Goal: Information Seeking & Learning: Learn about a topic

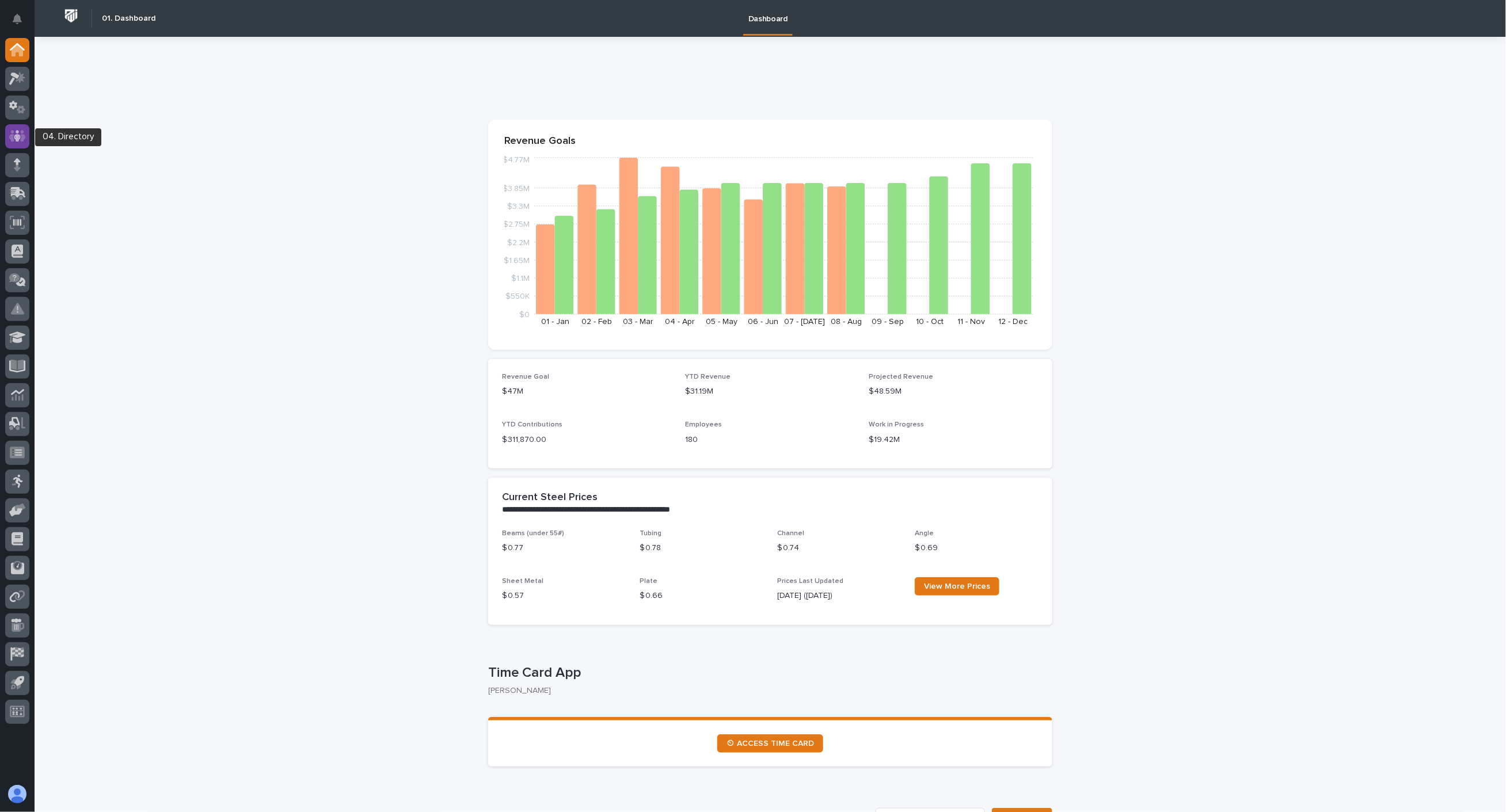
click at [20, 133] on icon at bounding box center [17, 136] width 17 height 13
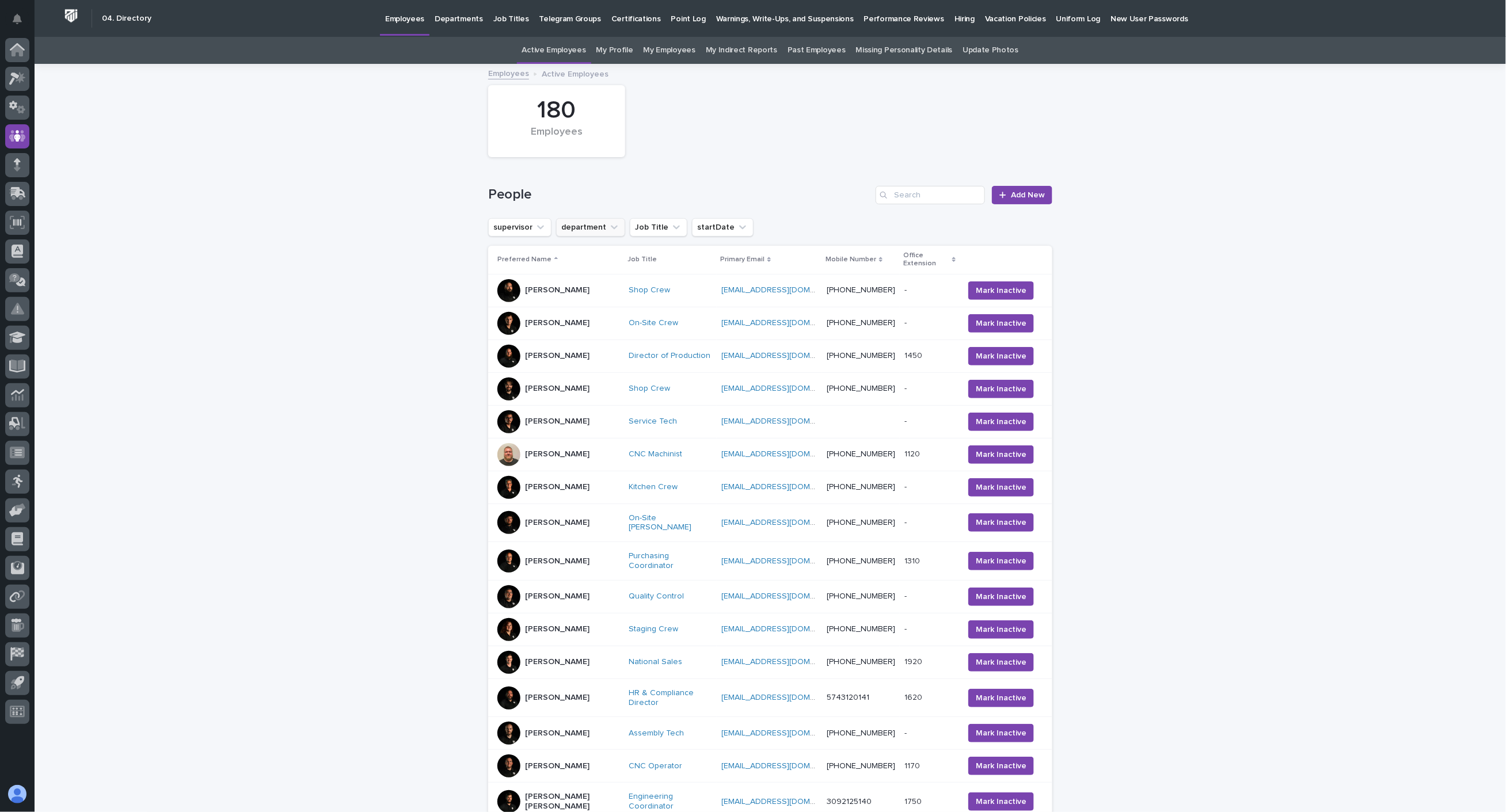
click at [608, 227] on icon "department" at bounding box center [614, 227] width 11 height 11
click at [630, 325] on p "Customer Support" at bounding box center [629, 321] width 125 height 8
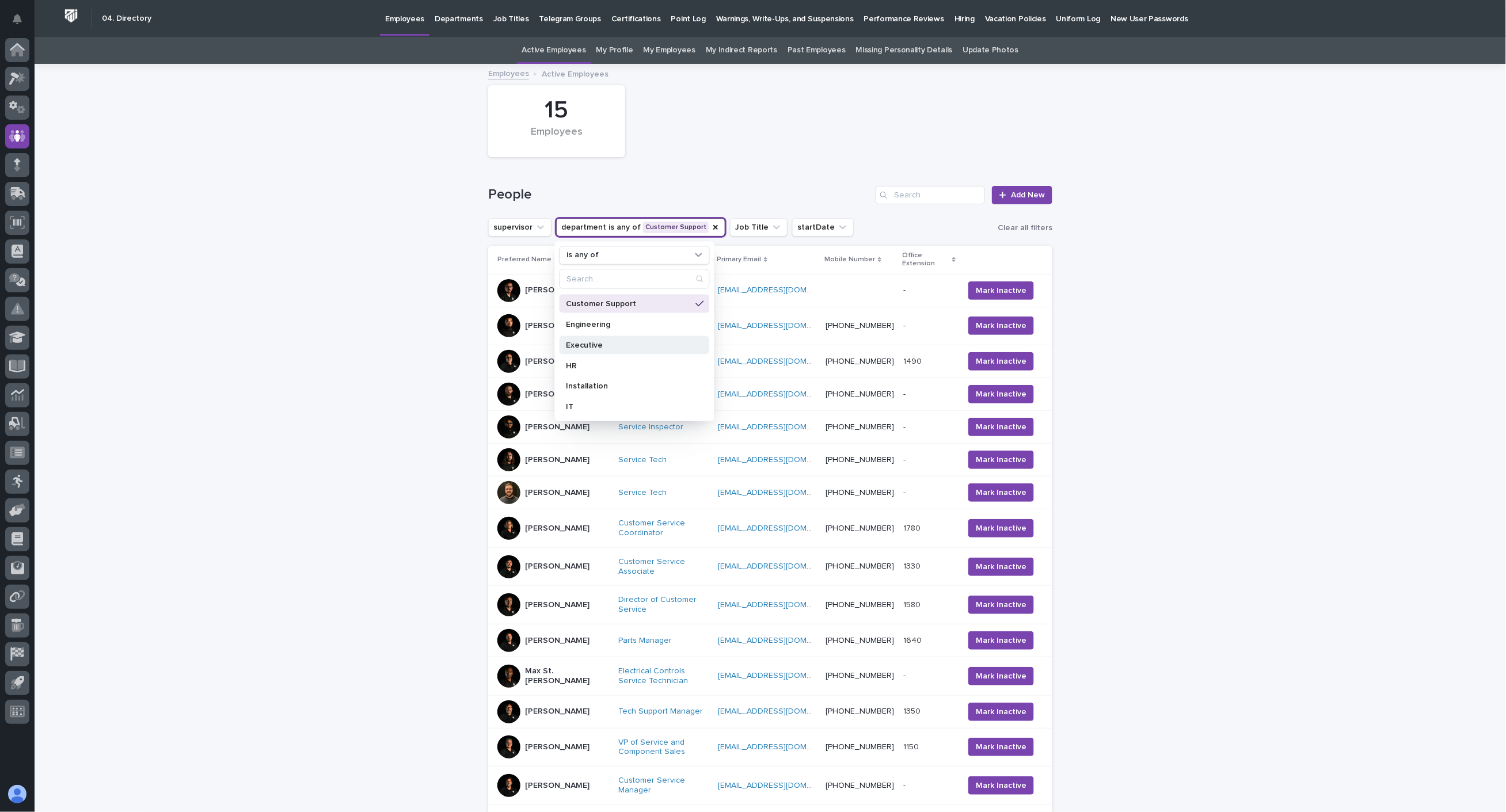
scroll to position [64, 0]
click at [589, 342] on p "Installation" at bounding box center [629, 340] width 125 height 8
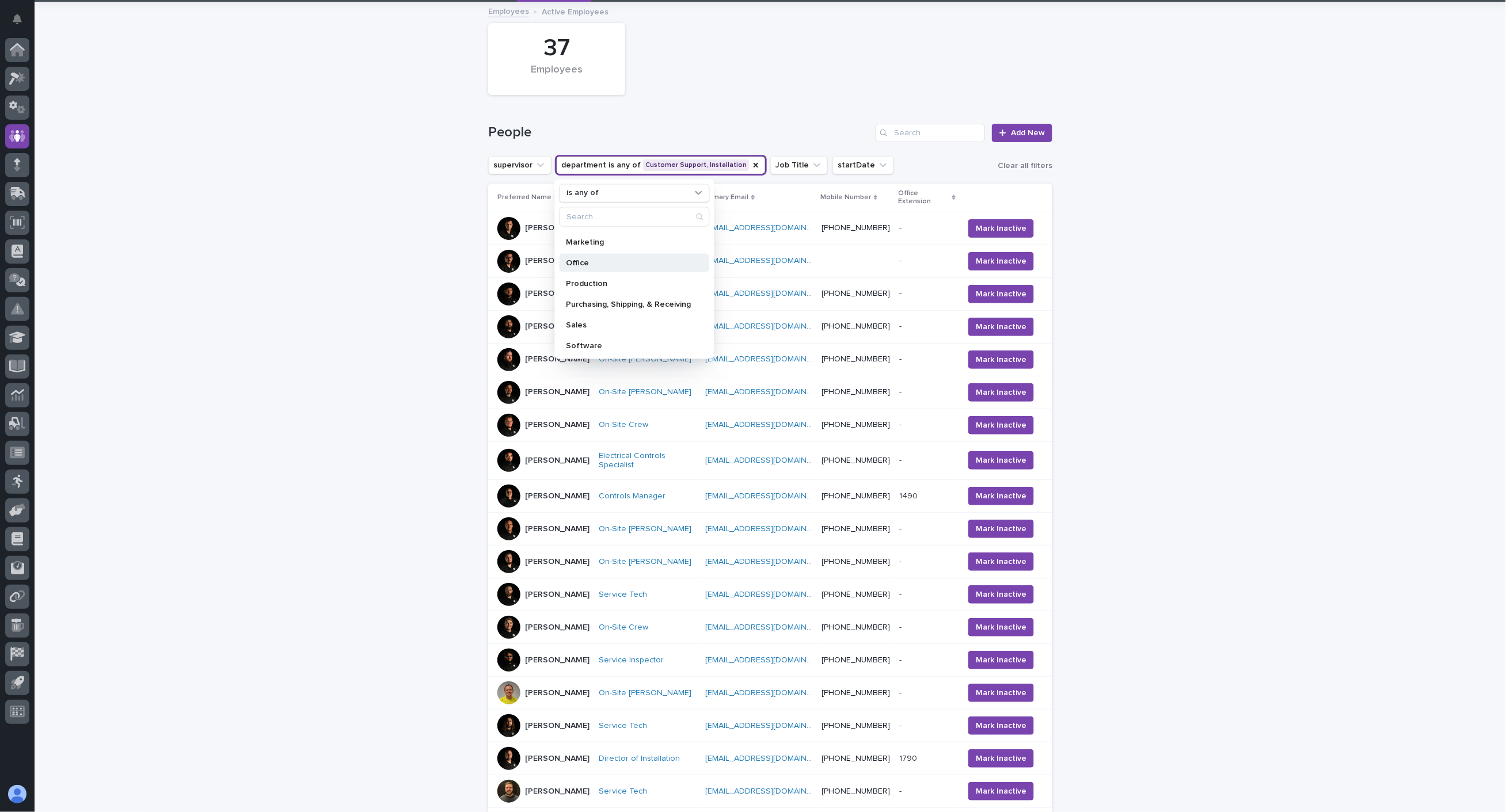
scroll to position [64, 0]
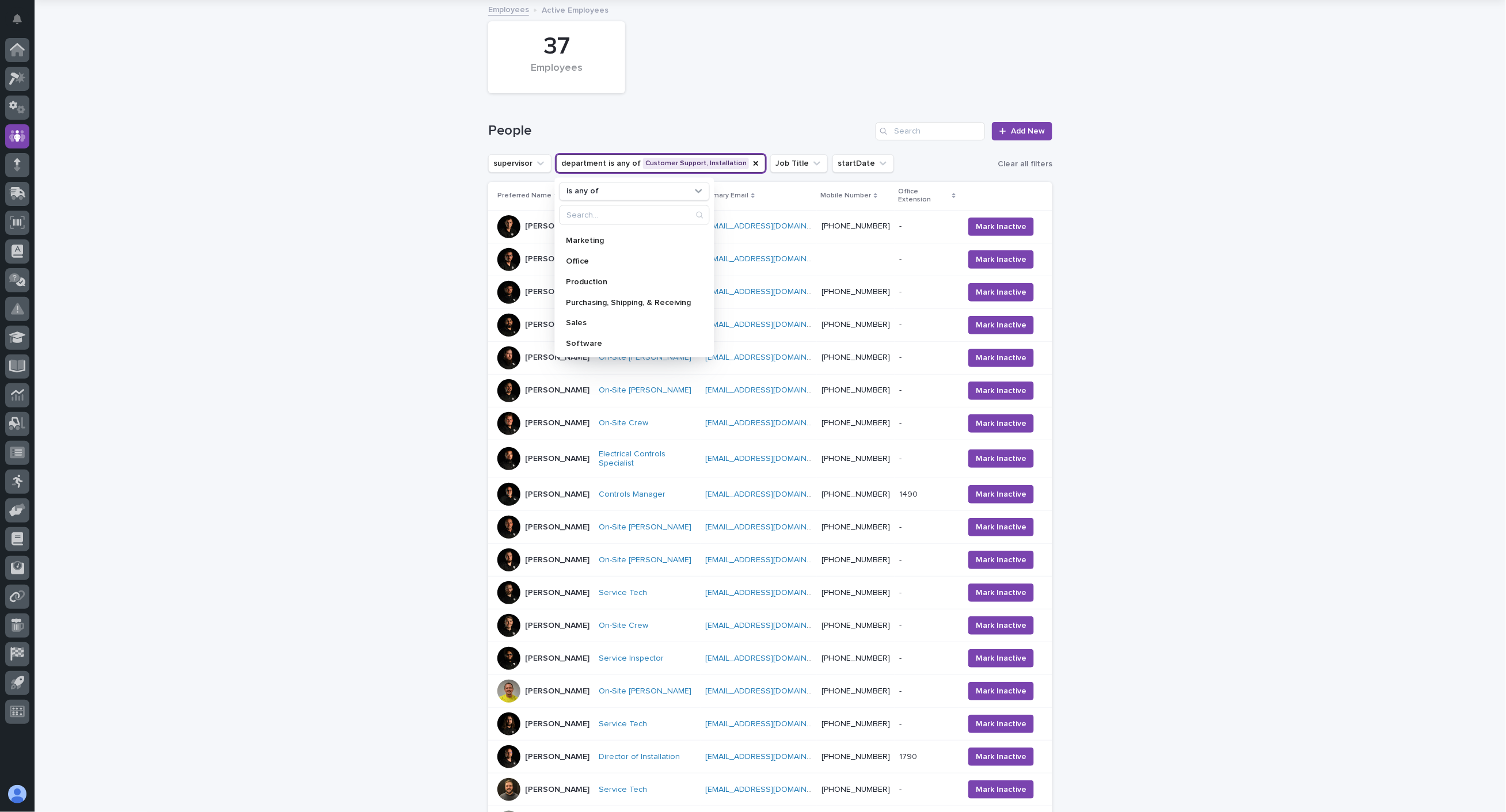
click at [1106, 343] on div "Loading... Saving… Loading... Saving… 37 Employees People Add New supervisor de…" at bounding box center [770, 485] width 1471 height 969
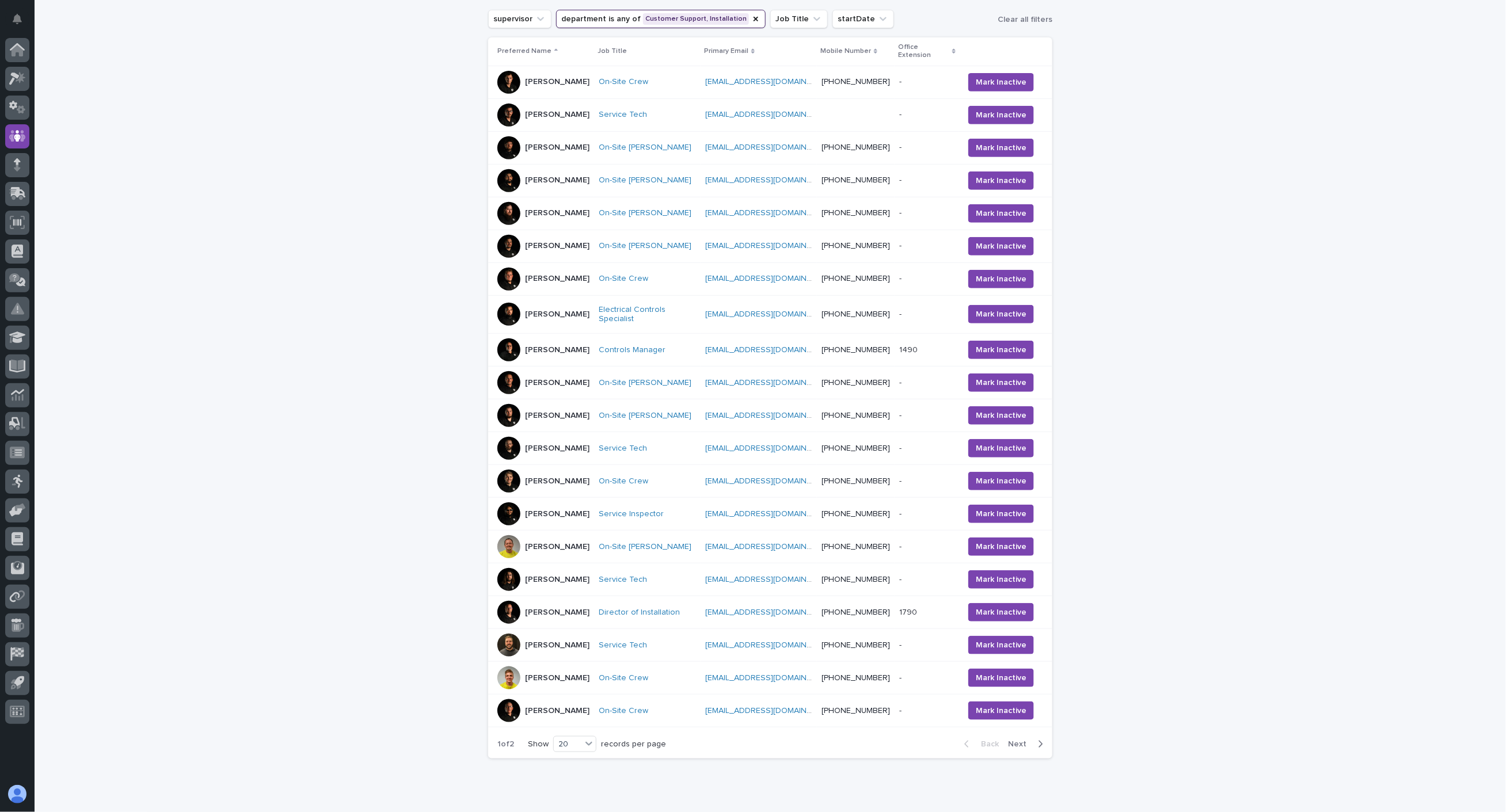
scroll to position [242, 0]
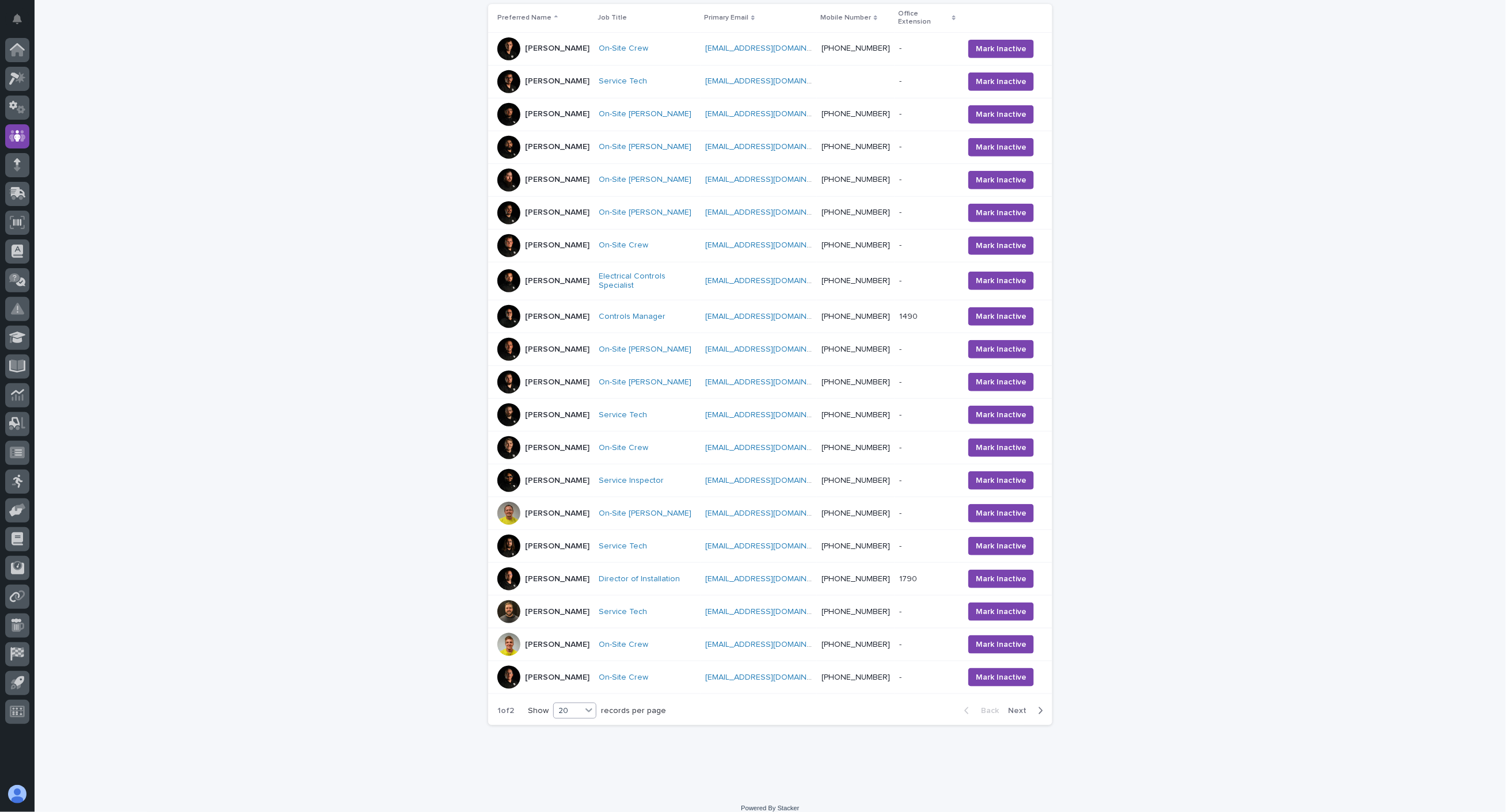
click at [587, 709] on icon at bounding box center [589, 710] width 7 height 4
click at [579, 740] on div "30" at bounding box center [571, 741] width 42 height 14
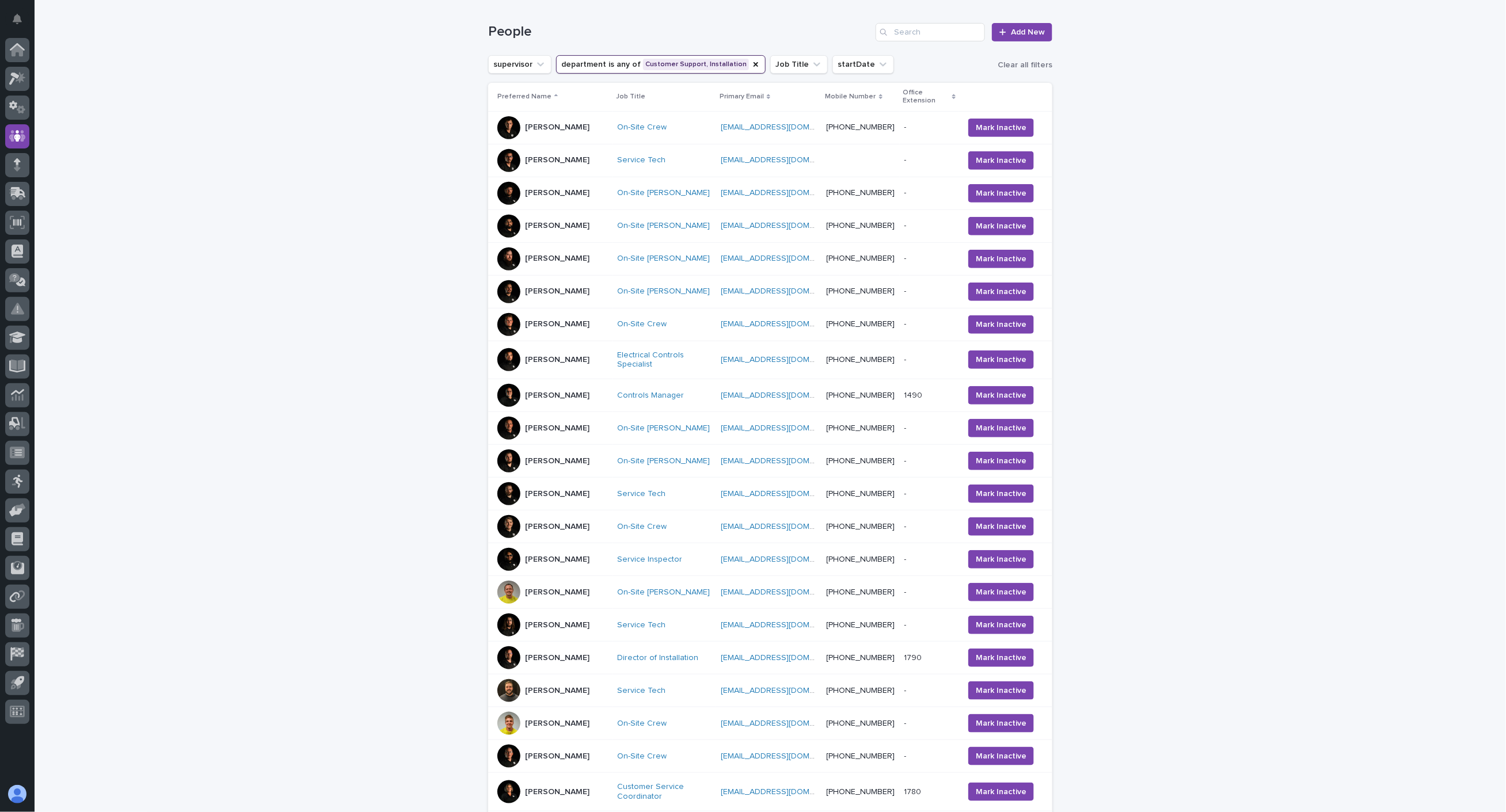
scroll to position [0, 0]
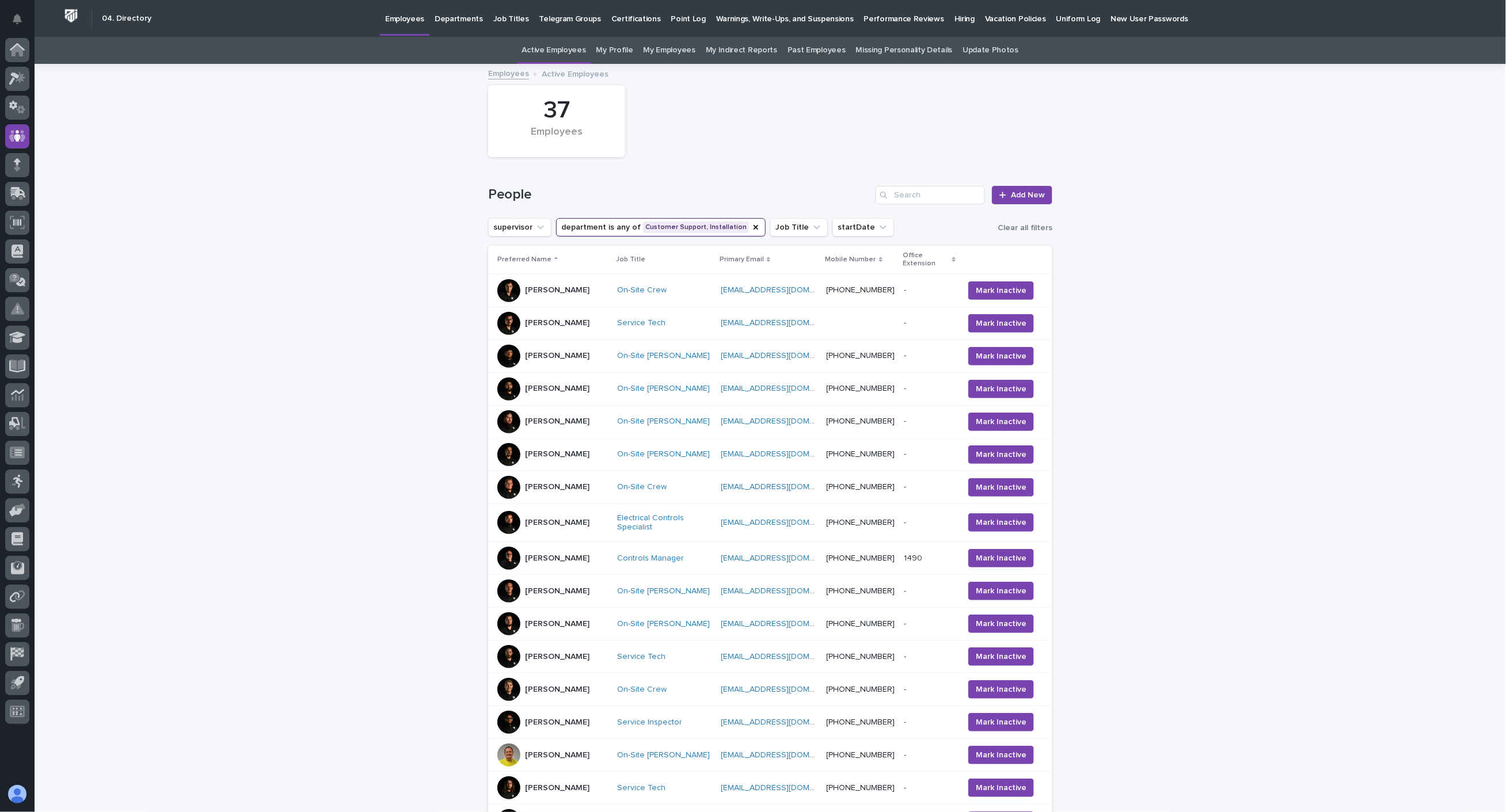
click at [954, 21] on p "Hiring" at bounding box center [965, 12] width 20 height 24
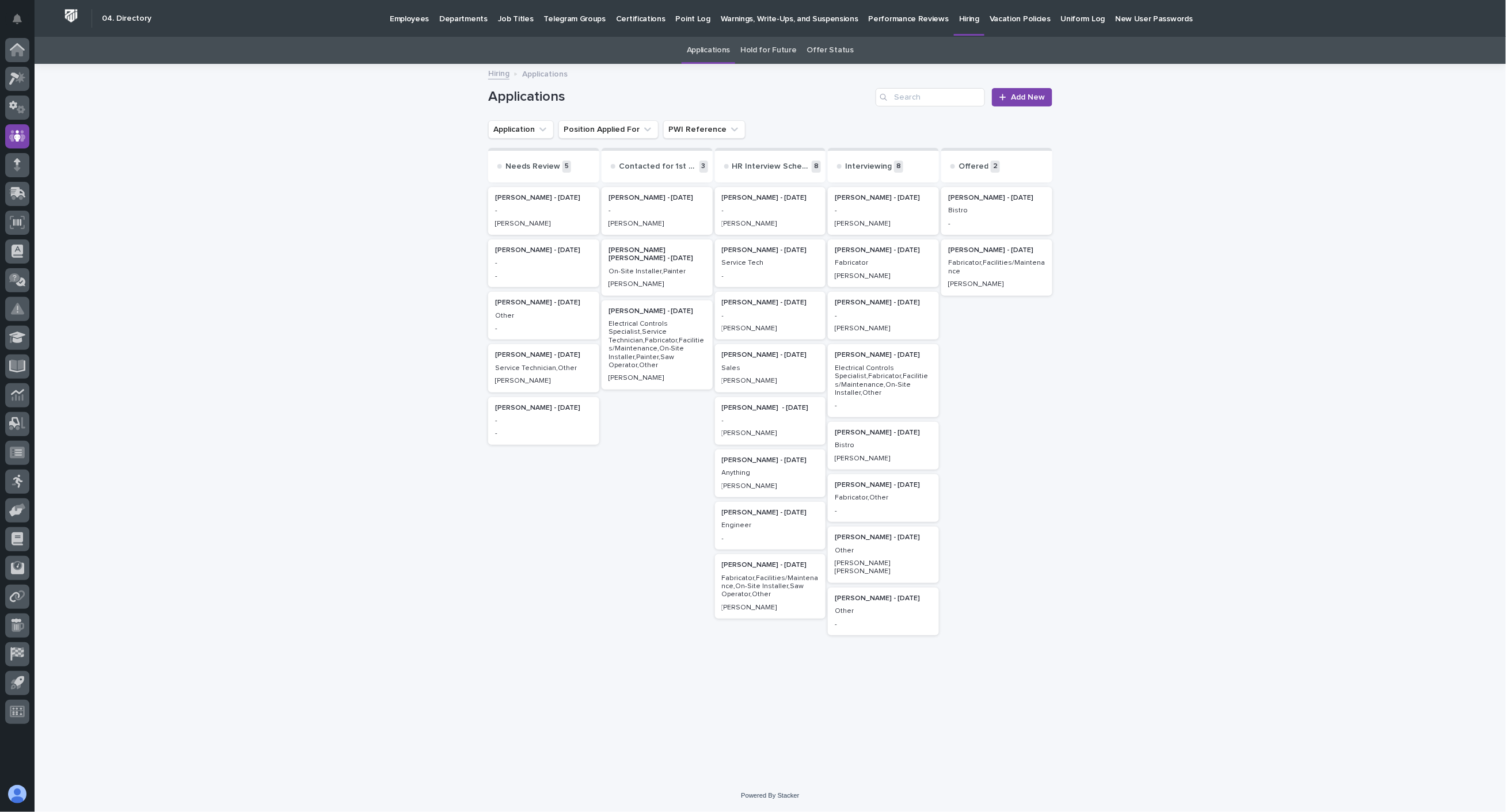
click at [991, 272] on p "Fabricator,Facilities/Maintenance" at bounding box center [996, 267] width 97 height 17
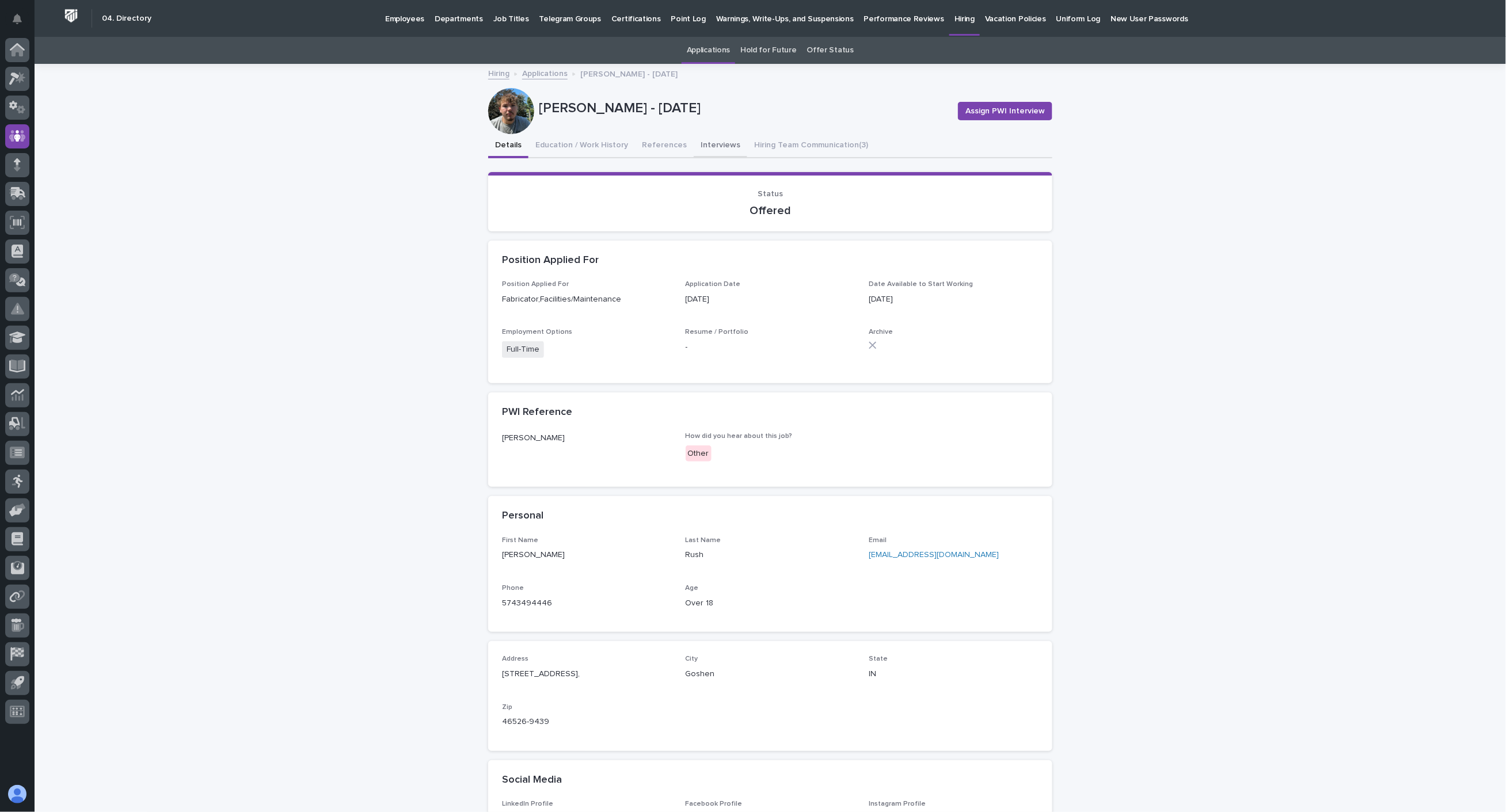
click at [700, 142] on button "Interviews" at bounding box center [721, 146] width 54 height 24
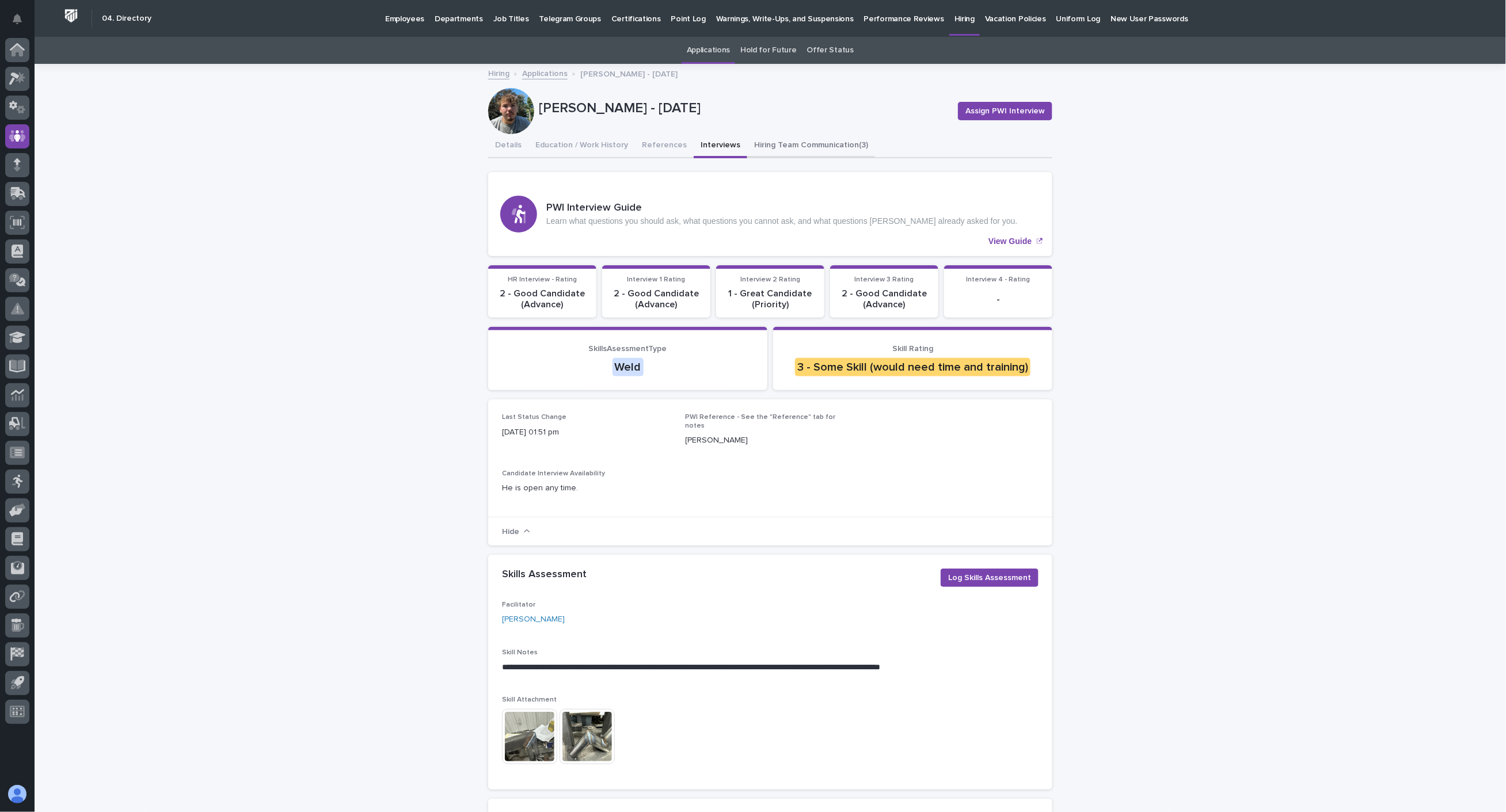
click at [776, 148] on button "Hiring Team Communication (3)" at bounding box center [811, 146] width 128 height 24
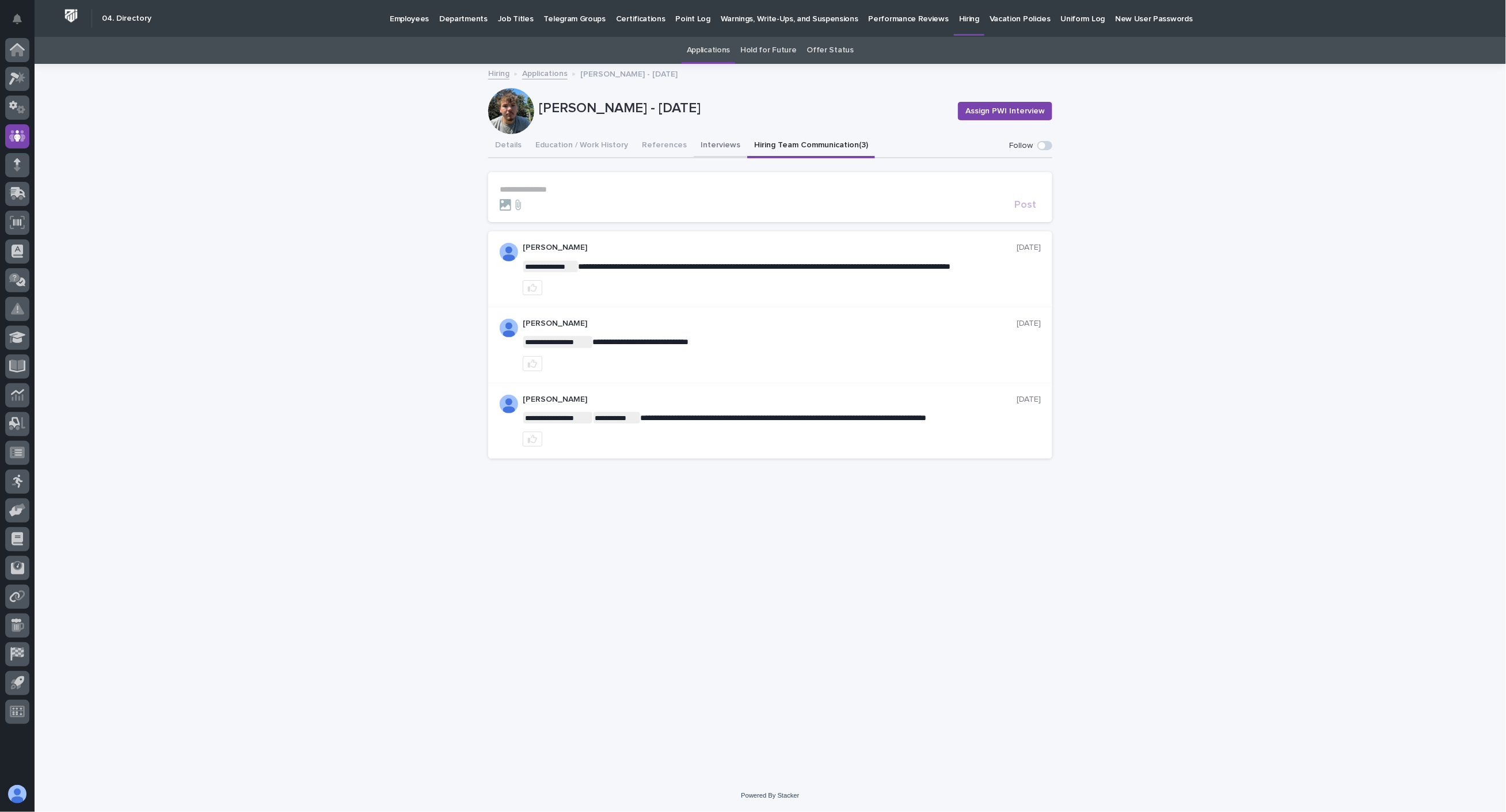
click at [711, 143] on button "Interviews" at bounding box center [721, 146] width 54 height 24
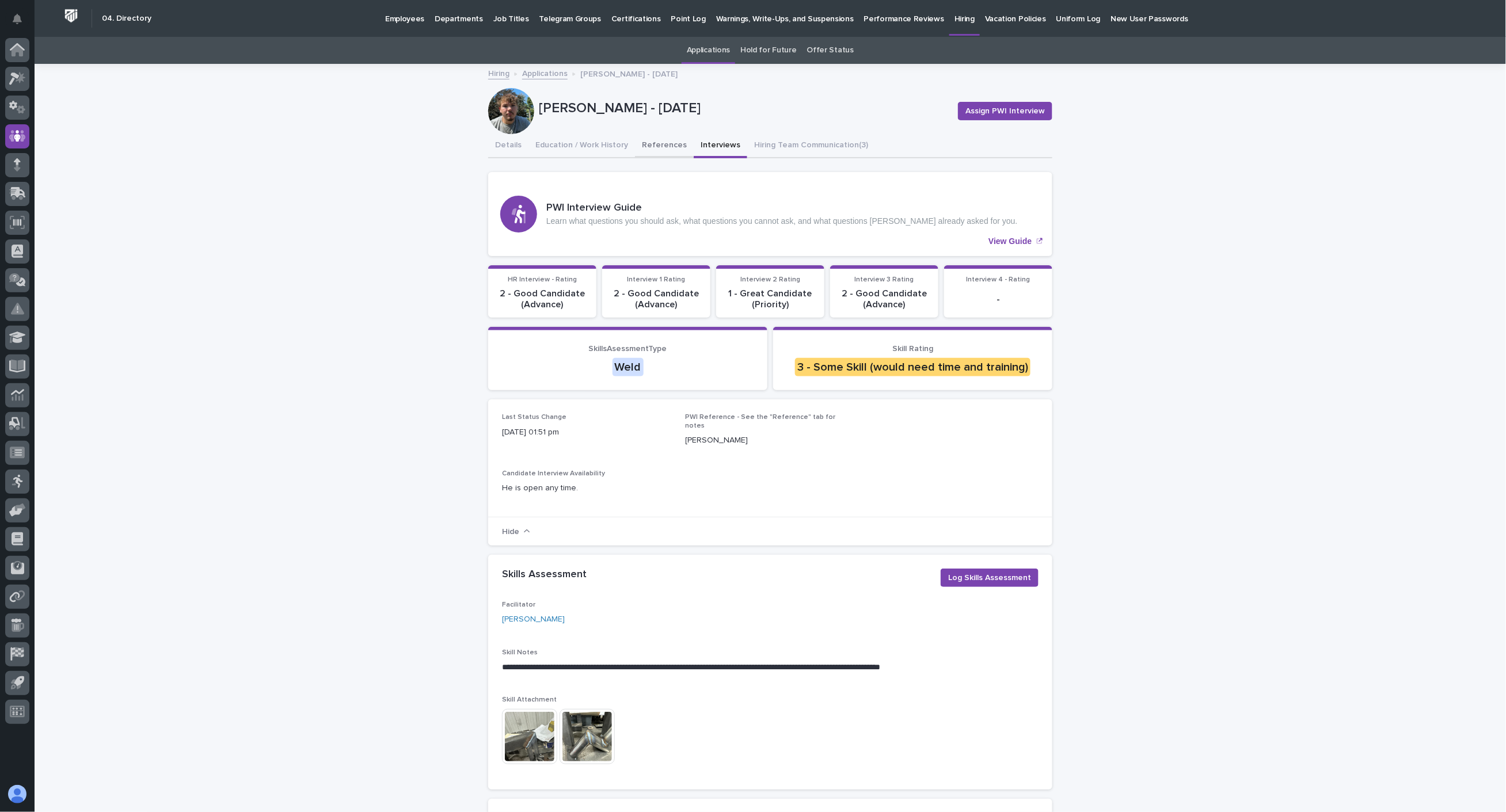
click at [657, 144] on button "References" at bounding box center [664, 146] width 59 height 24
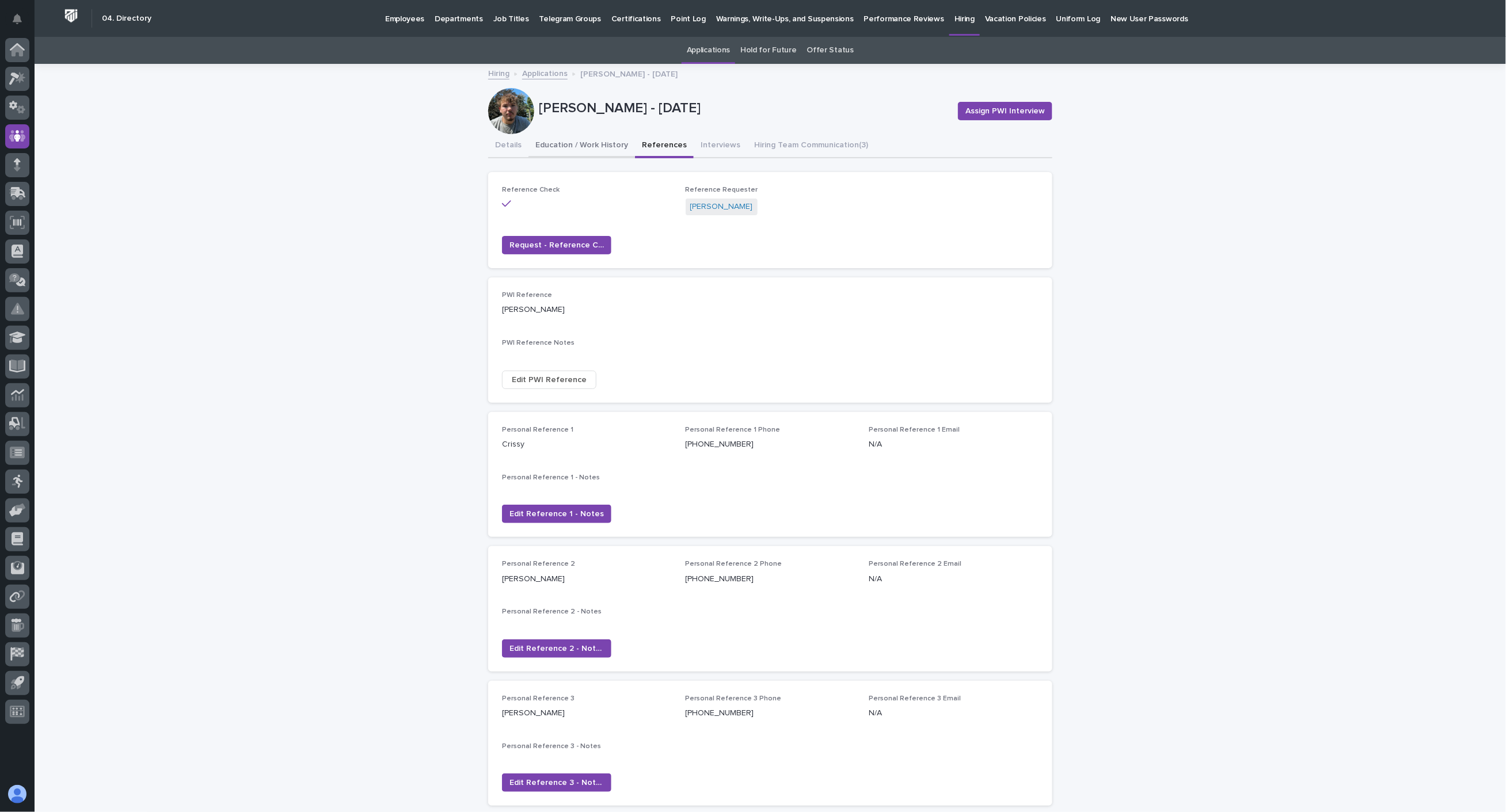
click at [594, 139] on button "Education / Work History" at bounding box center [581, 146] width 106 height 24
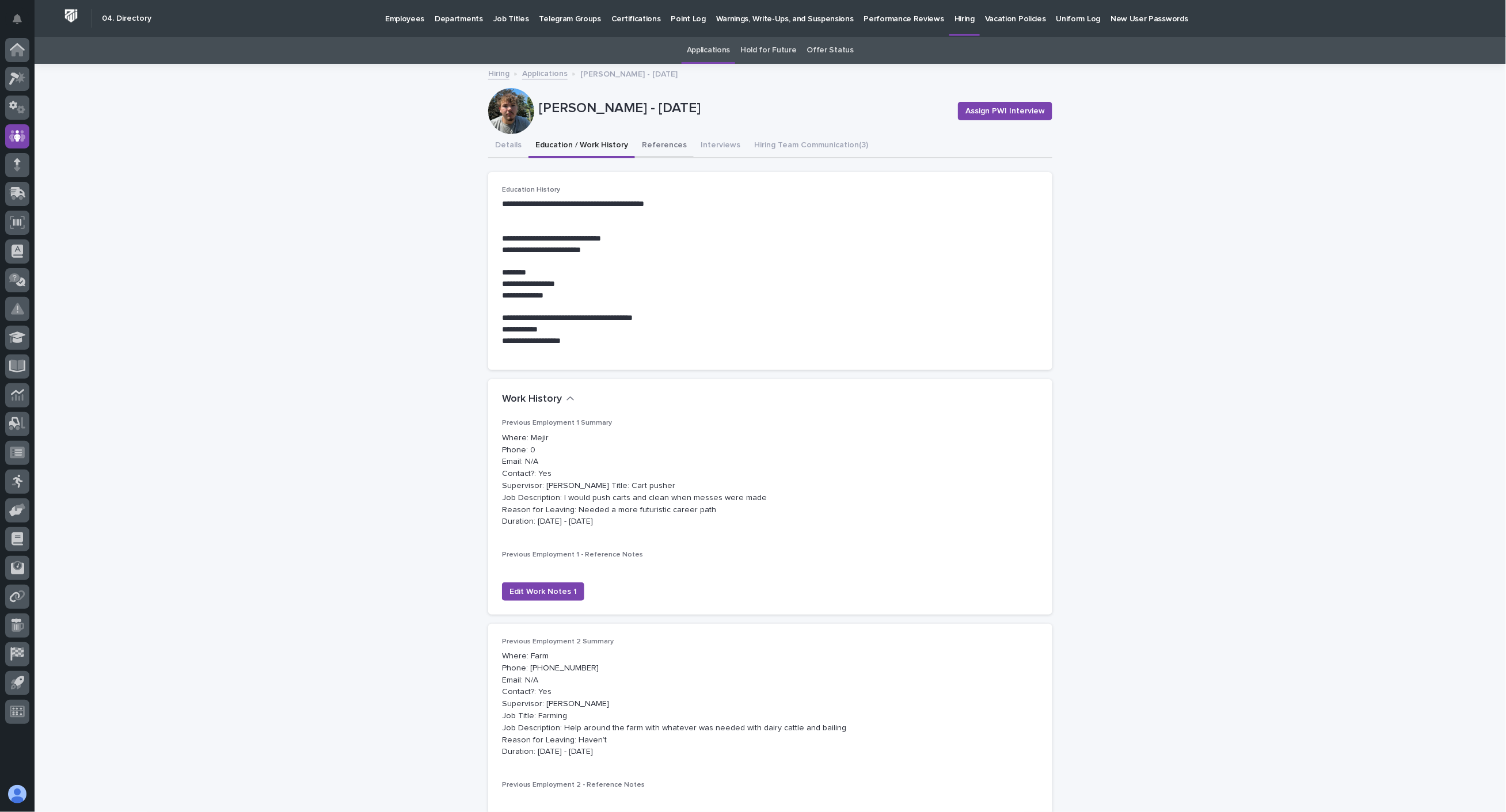
click at [659, 144] on button "References" at bounding box center [664, 146] width 59 height 24
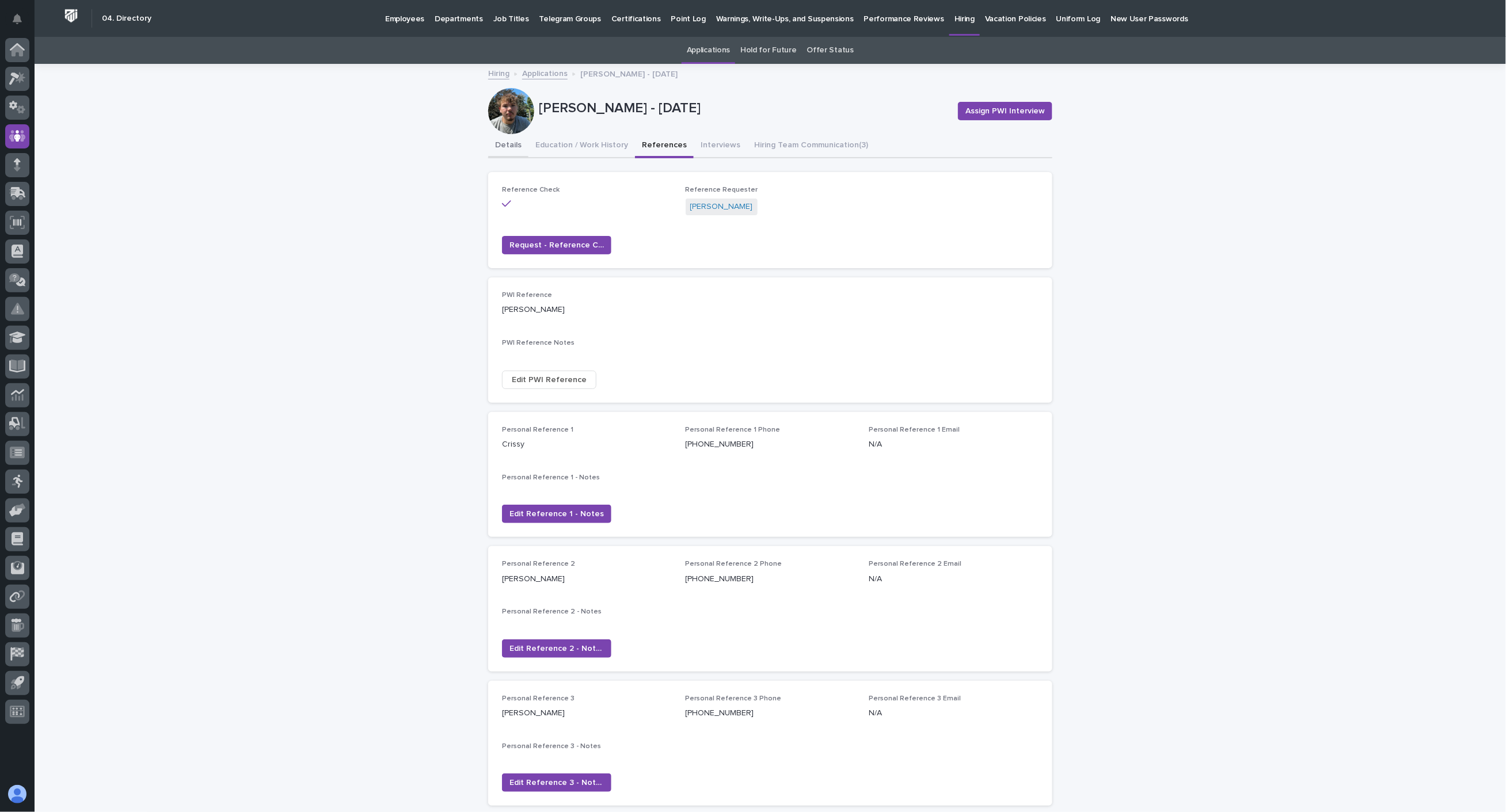
drag, startPoint x: 504, startPoint y: 147, endPoint x: 584, endPoint y: 146, distance: 80.0
click at [504, 147] on button "Details" at bounding box center [508, 146] width 40 height 24
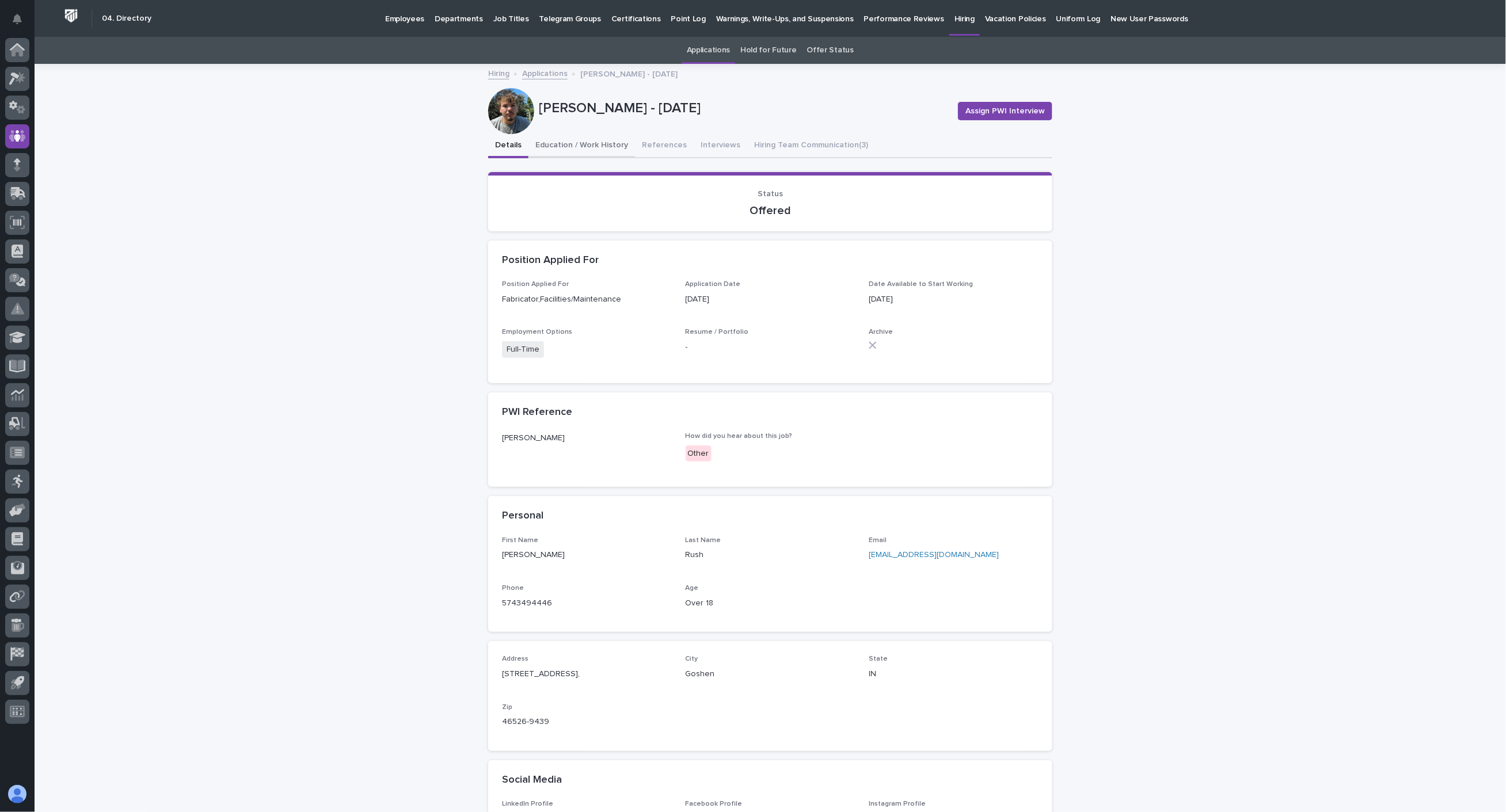
click at [590, 146] on button "Education / Work History" at bounding box center [581, 146] width 106 height 24
click at [498, 142] on button "Details" at bounding box center [508, 146] width 40 height 24
click at [597, 142] on button "Education / Work History" at bounding box center [581, 146] width 106 height 24
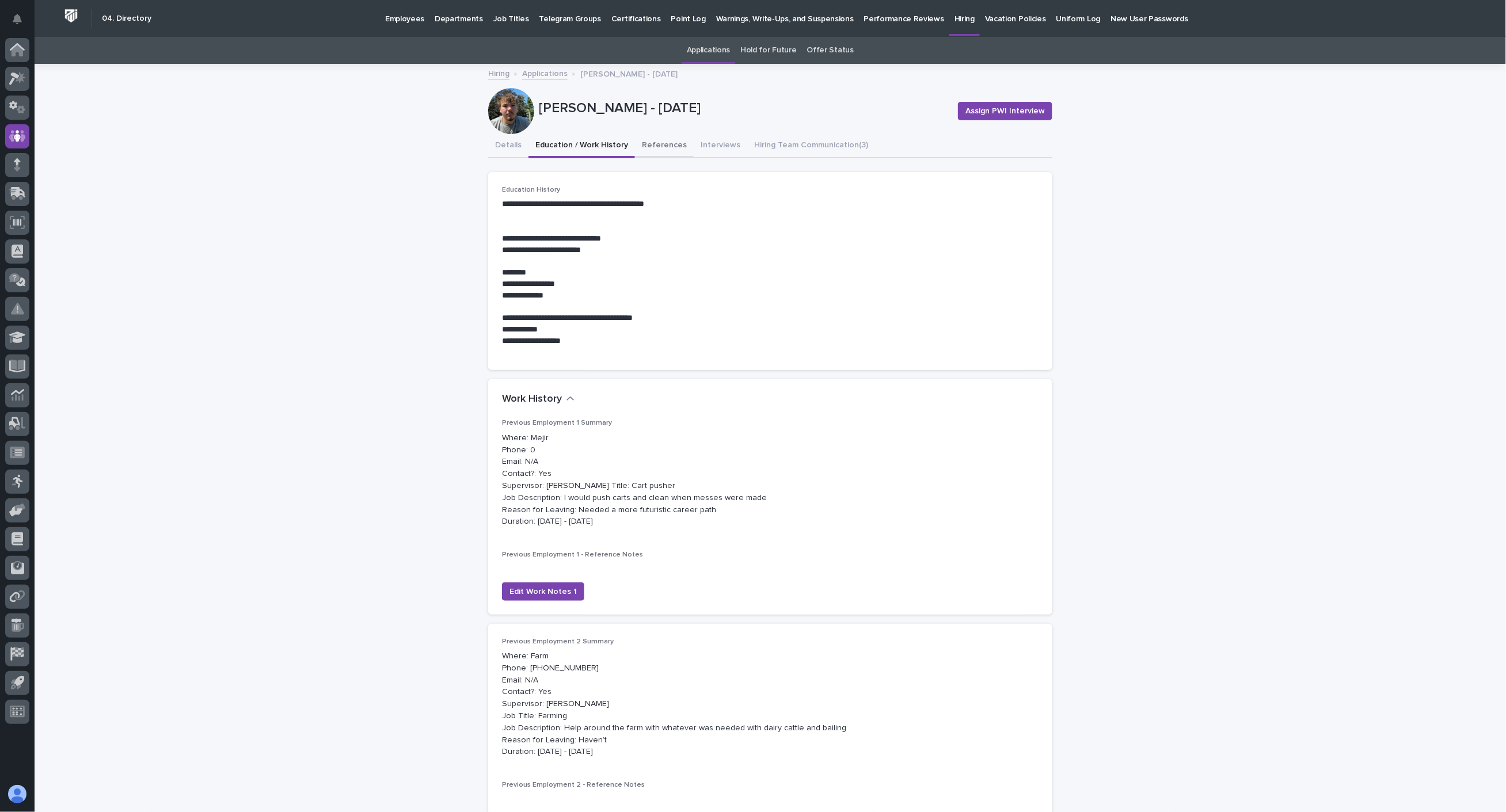
drag, startPoint x: 645, startPoint y: 145, endPoint x: 653, endPoint y: 140, distance: 9.4
click at [653, 140] on button "References" at bounding box center [664, 146] width 59 height 24
